Goal: Task Accomplishment & Management: Manage account settings

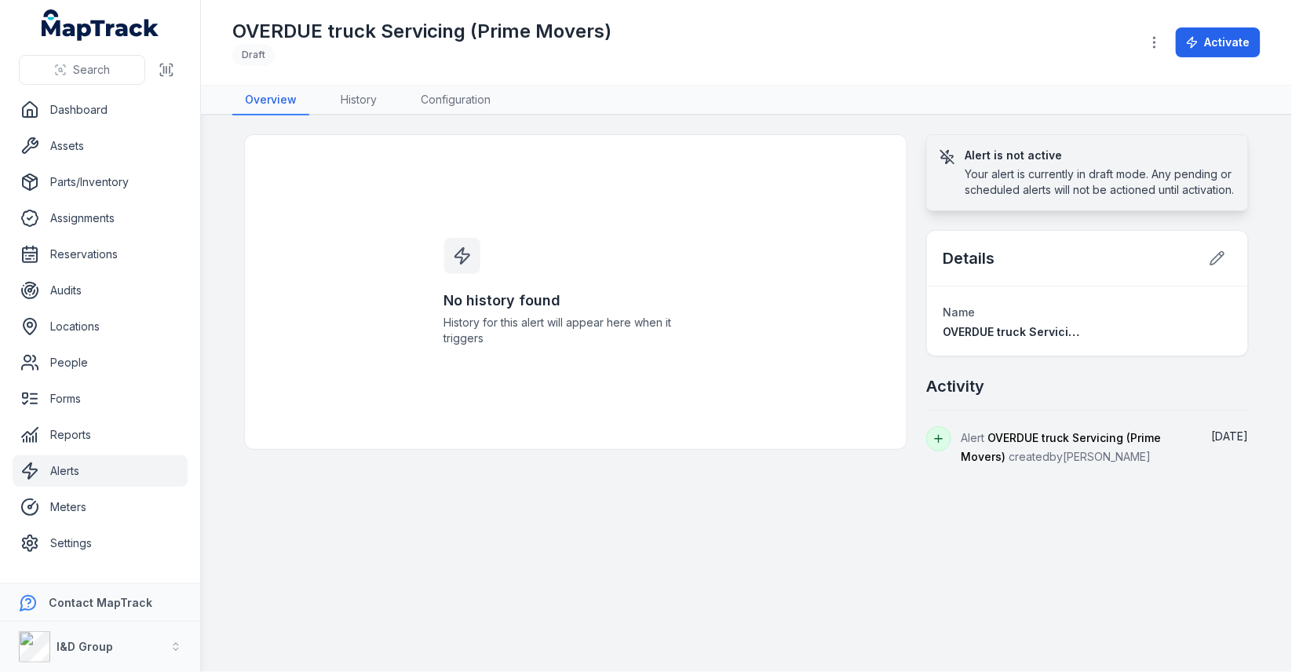
click at [621, 221] on div "No history found History for this alert will appear here when it triggers" at bounding box center [575, 292] width 301 height 314
click at [440, 100] on link "Configuration" at bounding box center [455, 101] width 95 height 30
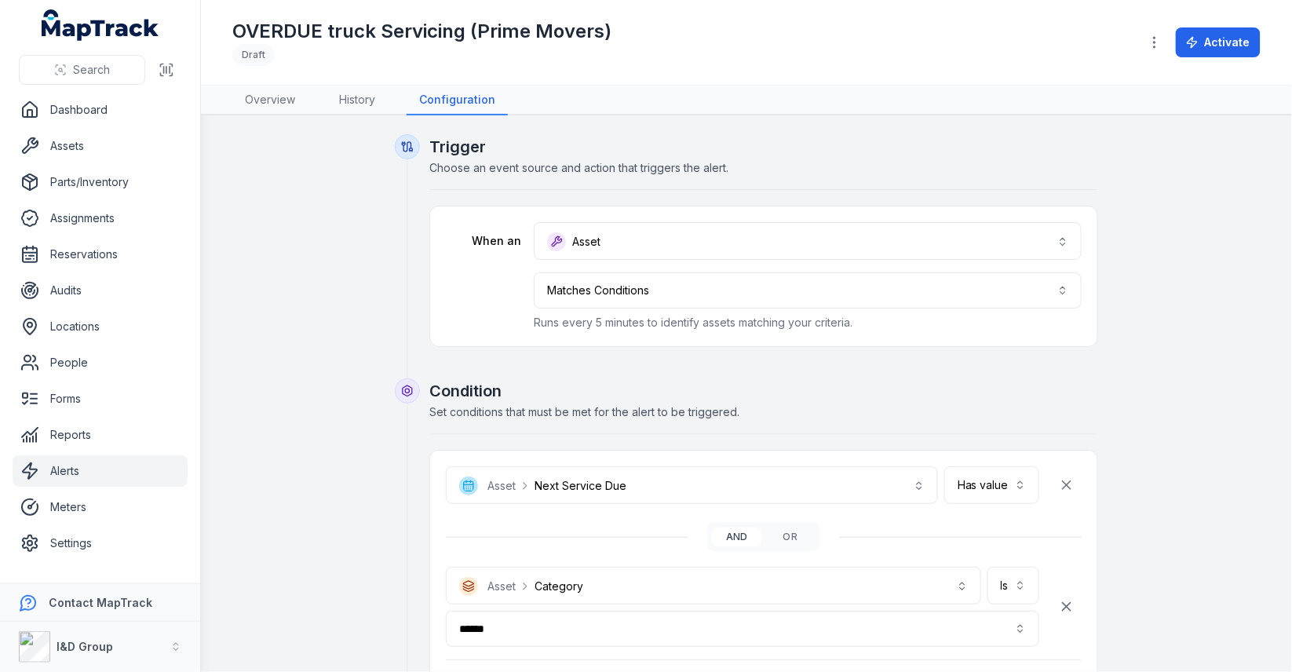
click at [817, 187] on div "Trigger Choose an event source and action that triggers the alert." at bounding box center [763, 163] width 669 height 54
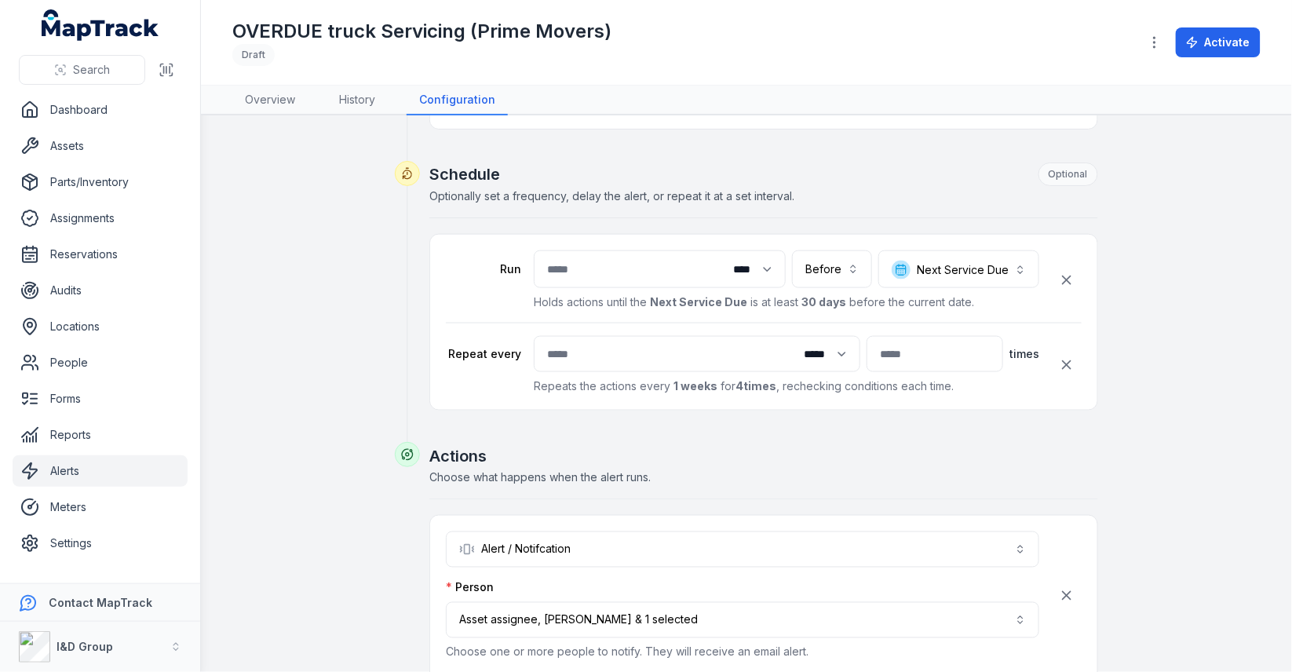
scroll to position [723, 0]
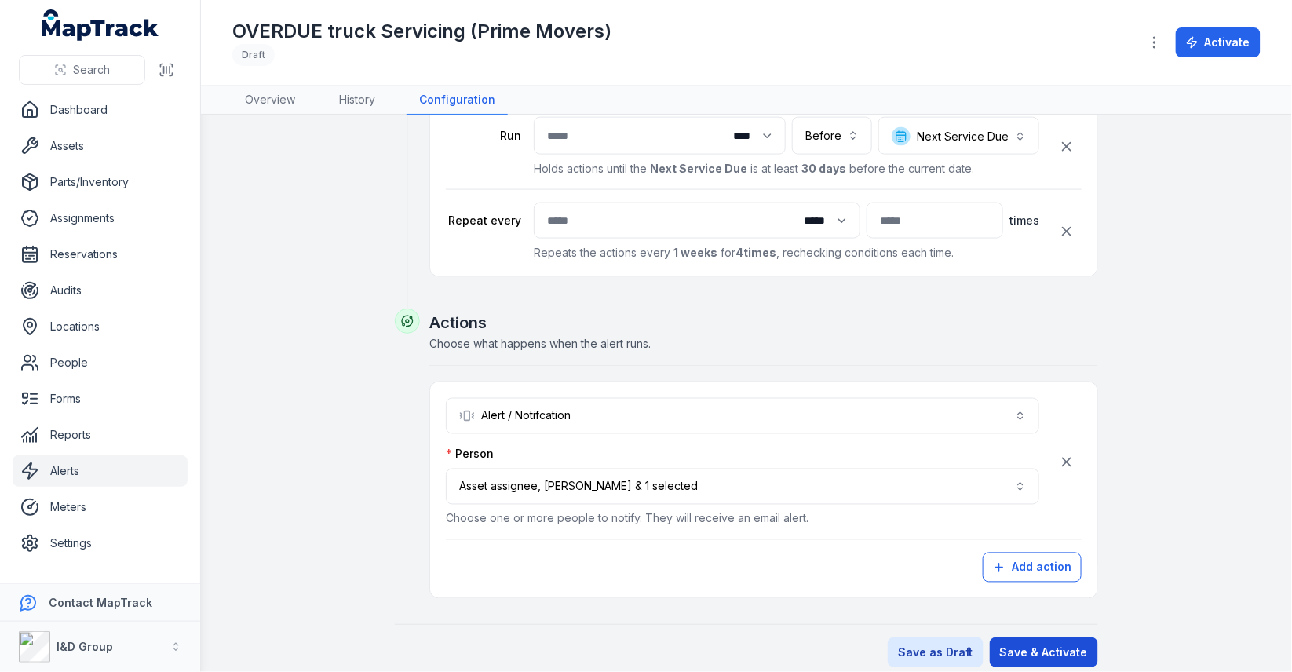
click at [1042, 640] on button "Save & Activate" at bounding box center [1044, 652] width 108 height 30
click at [331, 367] on div "**********" at bounding box center [746, 39] width 1028 height 1256
